Goal: Task Accomplishment & Management: Manage account settings

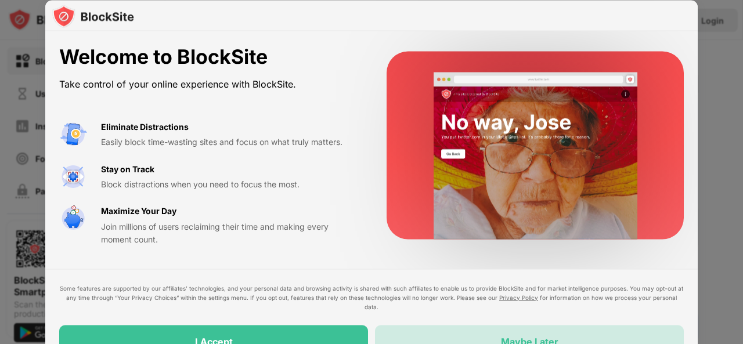
click at [407, 327] on div "Maybe Later" at bounding box center [529, 341] width 309 height 33
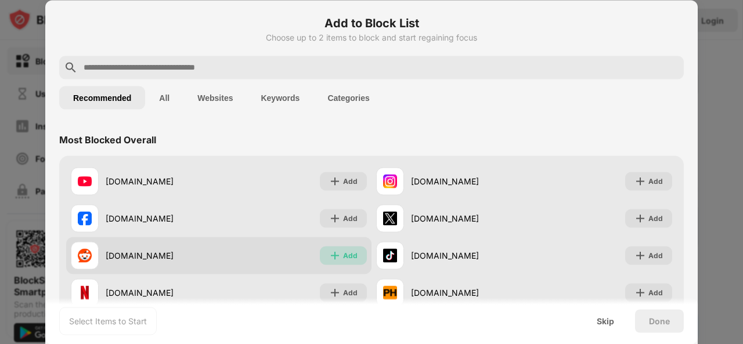
click at [344, 255] on div "Add" at bounding box center [350, 256] width 15 height 12
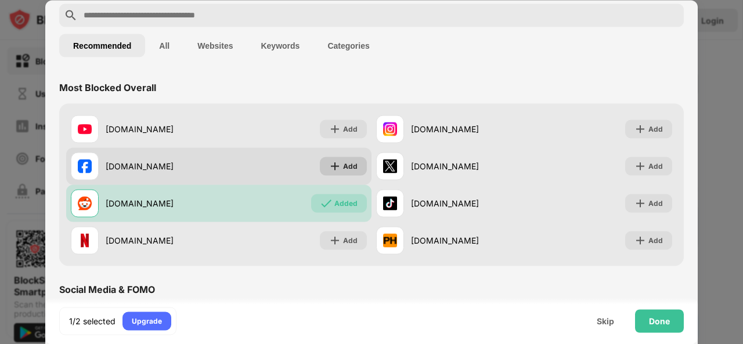
scroll to position [55, 0]
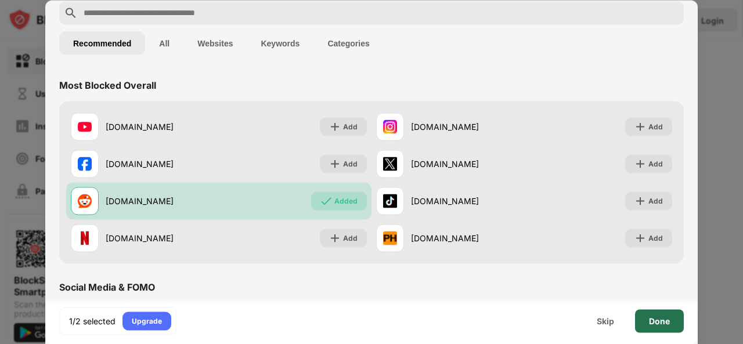
click at [649, 317] on div "Done" at bounding box center [659, 320] width 49 height 23
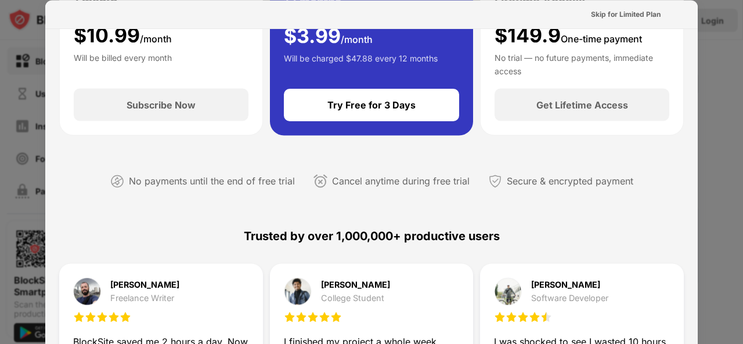
scroll to position [0, 0]
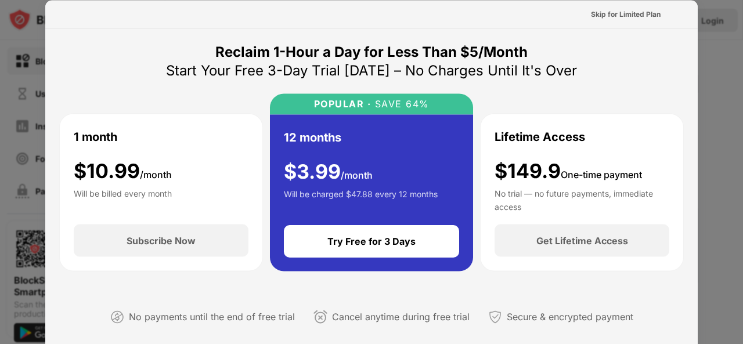
click at [6, 144] on div at bounding box center [371, 172] width 743 height 344
click at [622, 12] on div "Skip for Limited Plan" at bounding box center [626, 14] width 70 height 12
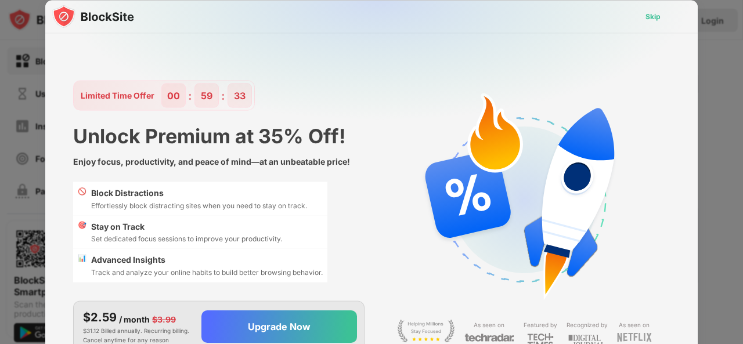
click at [651, 11] on div "Skip" at bounding box center [653, 16] width 15 height 12
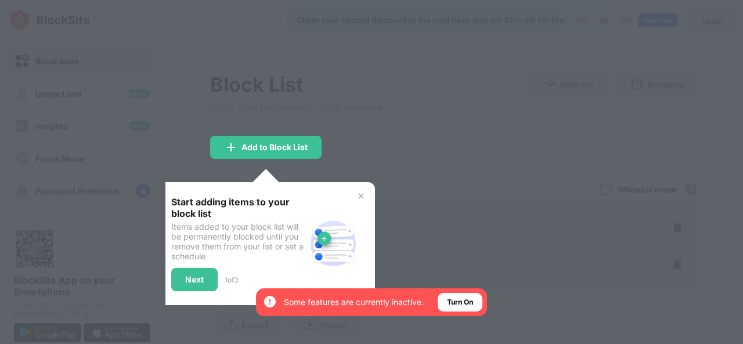
click at [362, 194] on img at bounding box center [360, 196] width 9 height 9
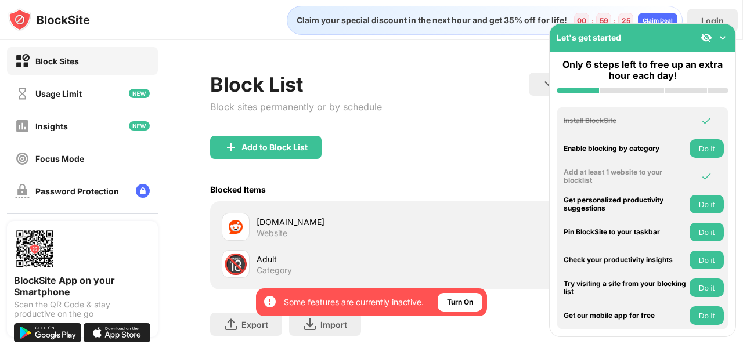
click at [461, 140] on div "Add to Block List" at bounding box center [454, 157] width 488 height 42
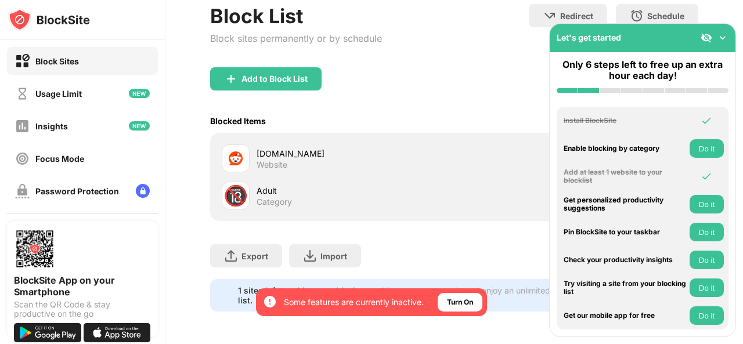
click at [721, 37] on img at bounding box center [723, 38] width 12 height 12
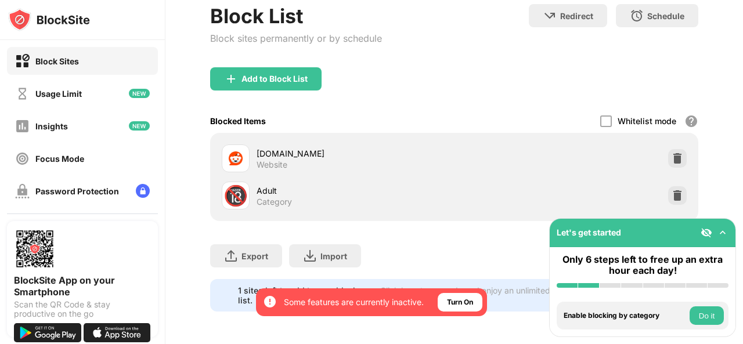
scroll to position [0, 9]
